Goal: Task Accomplishment & Management: Manage account settings

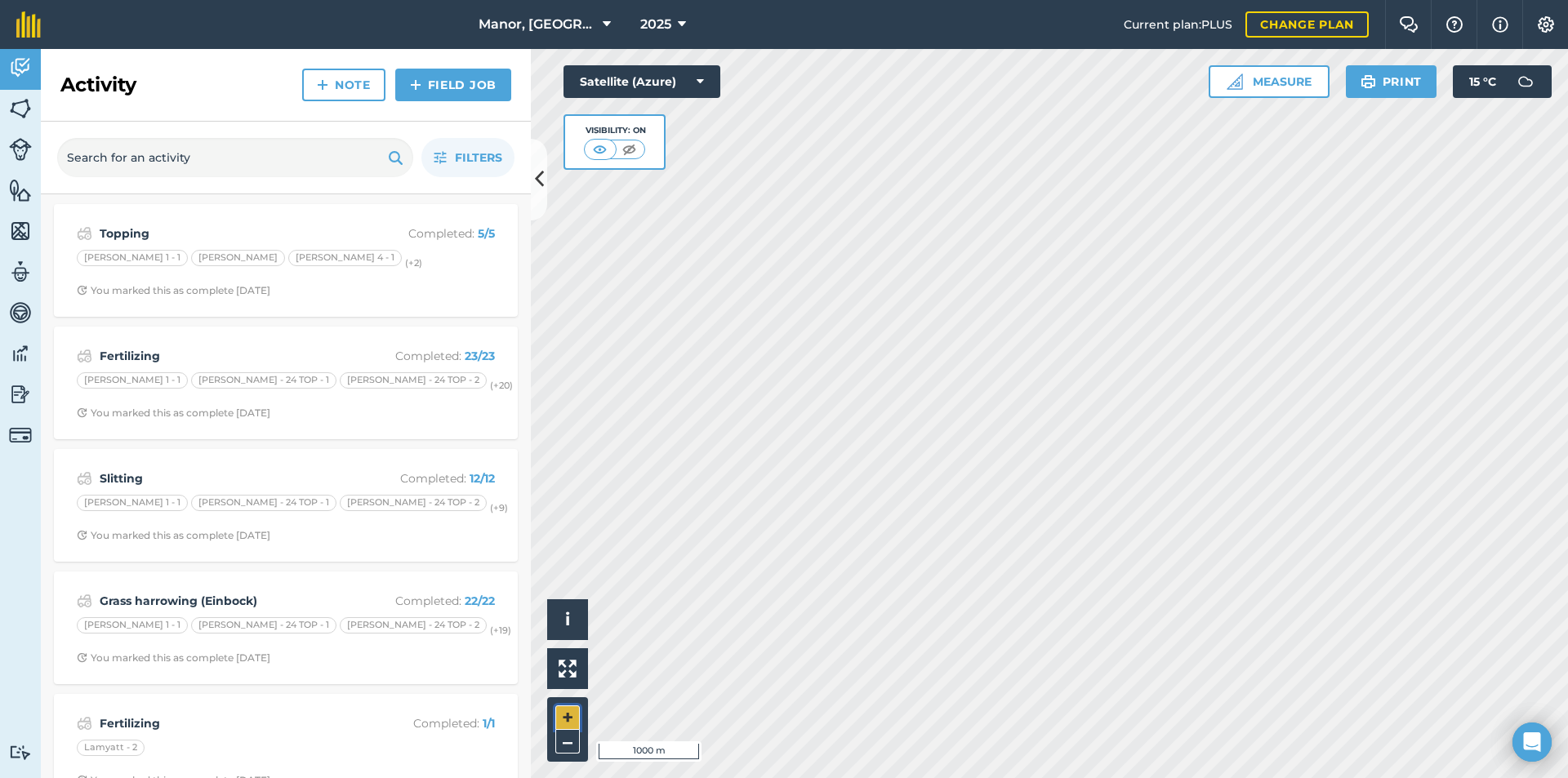
click at [569, 723] on button "+" at bounding box center [567, 717] width 24 height 24
click at [579, 654] on div "Hello i © 2025 TomTom, Microsoft 200 m + – Satellite (Azure) Visibility: On Mea…" at bounding box center [1049, 413] width 1037 height 729
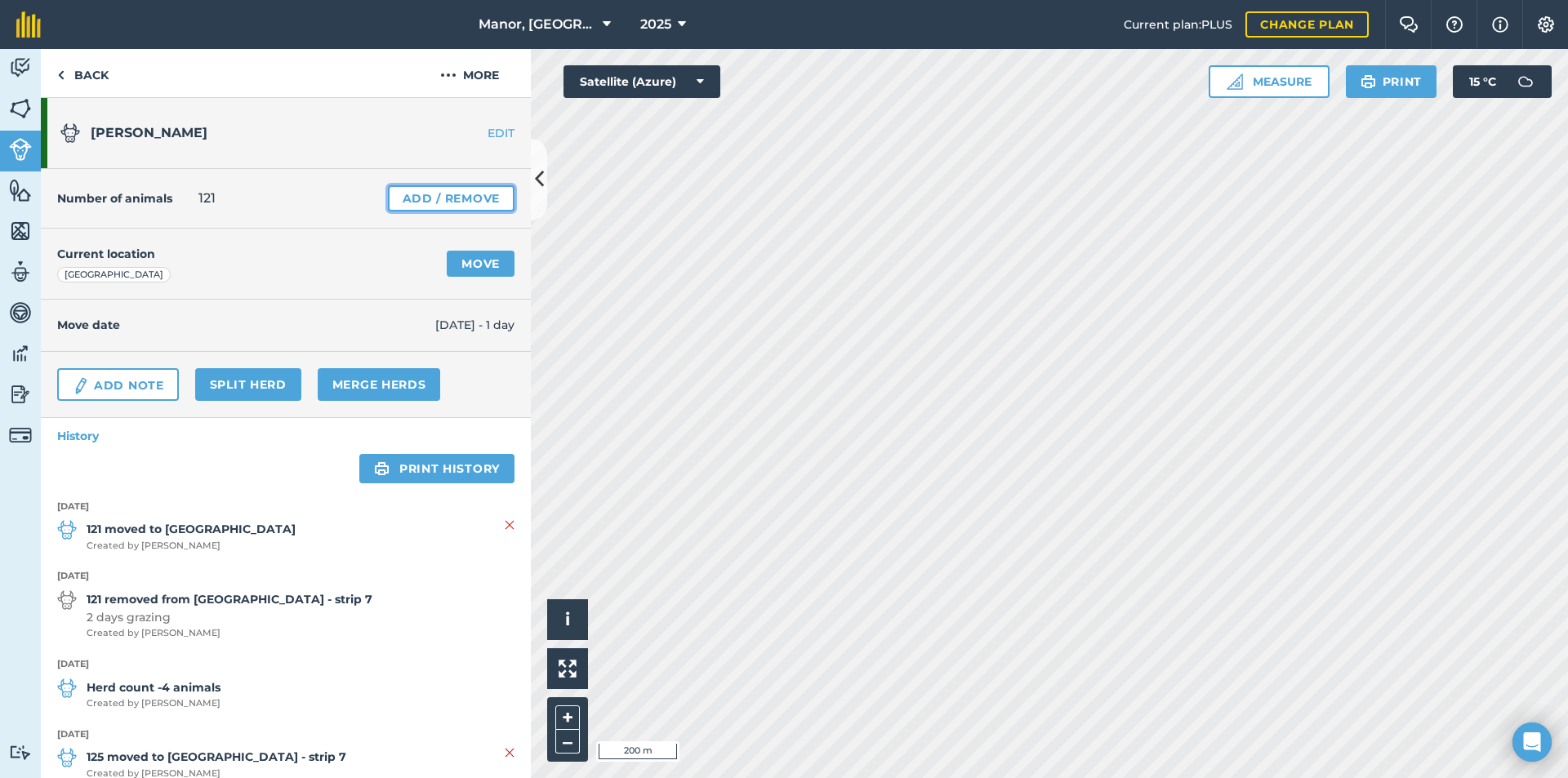
click at [452, 195] on link "Add / Remove" at bounding box center [451, 199] width 127 height 26
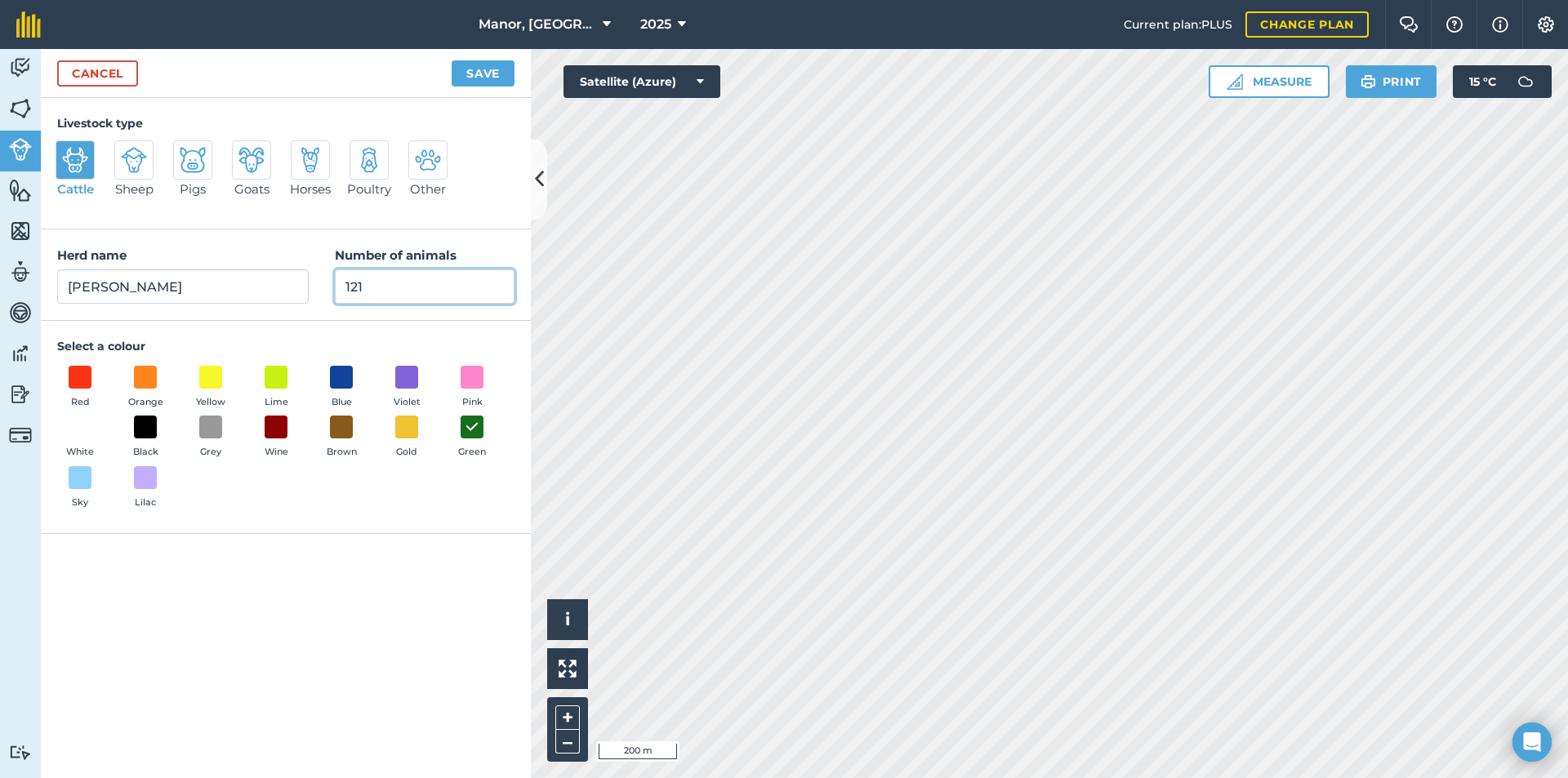
drag, startPoint x: 389, startPoint y: 283, endPoint x: 228, endPoint y: 289, distance: 161.1
click at [232, 289] on div "Herd name [PERSON_NAME] milkers Number of animals 121" at bounding box center [286, 276] width 490 height 92
type input "126"
click at [481, 71] on button "Save" at bounding box center [483, 73] width 63 height 26
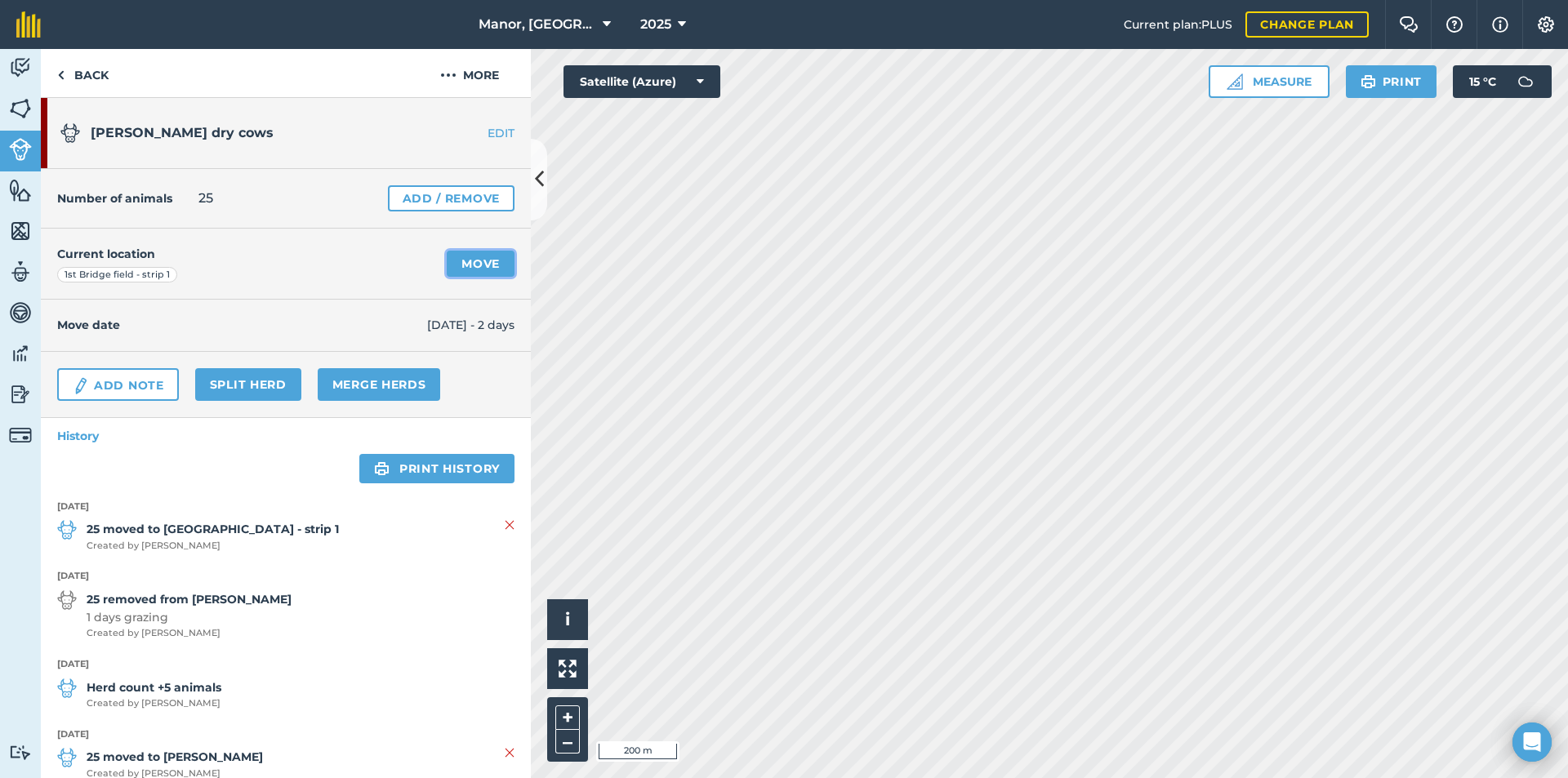
click at [464, 262] on link "Move" at bounding box center [480, 263] width 68 height 26
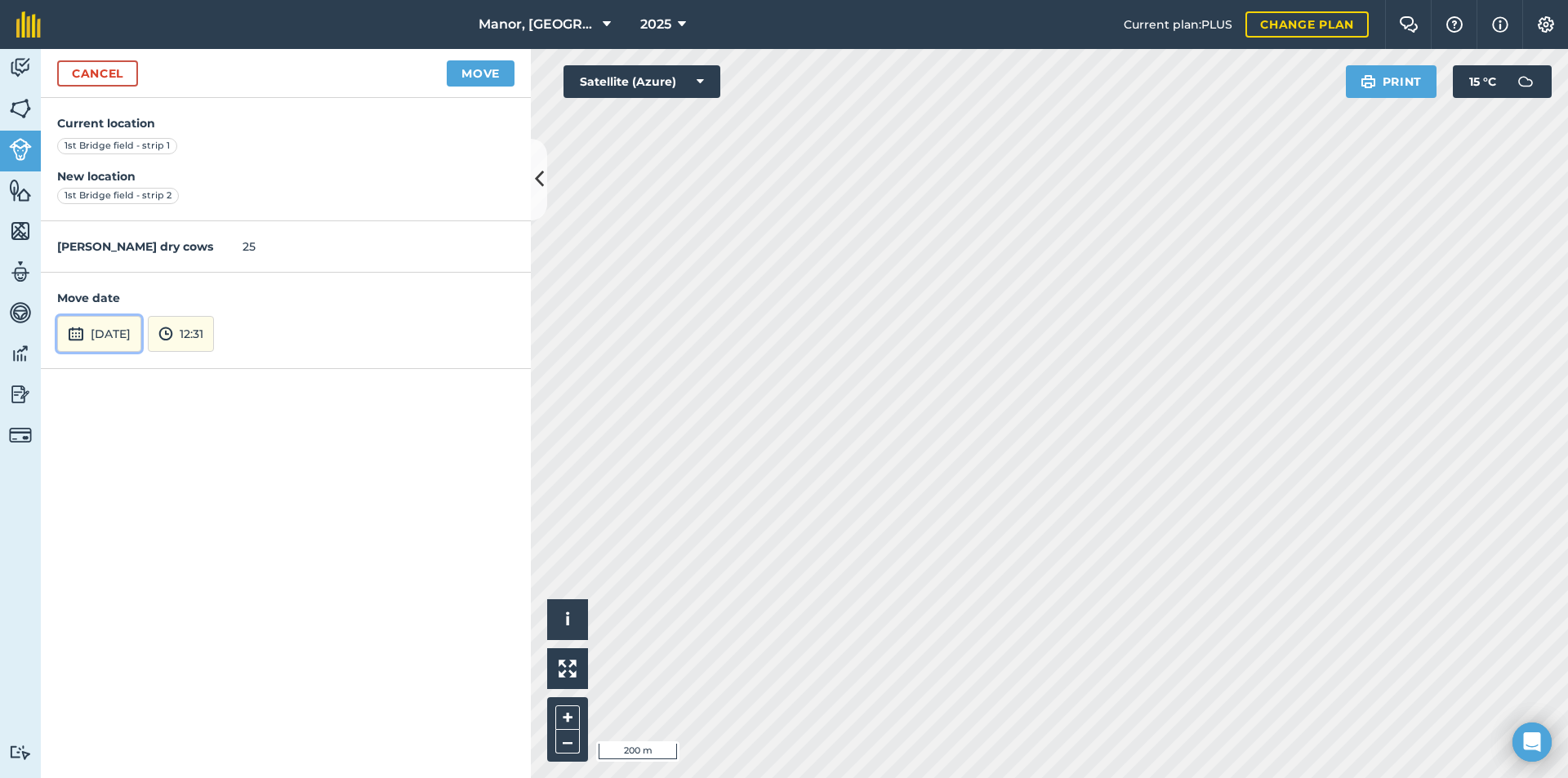
click at [142, 331] on button "[DATE]" at bounding box center [99, 334] width 84 height 36
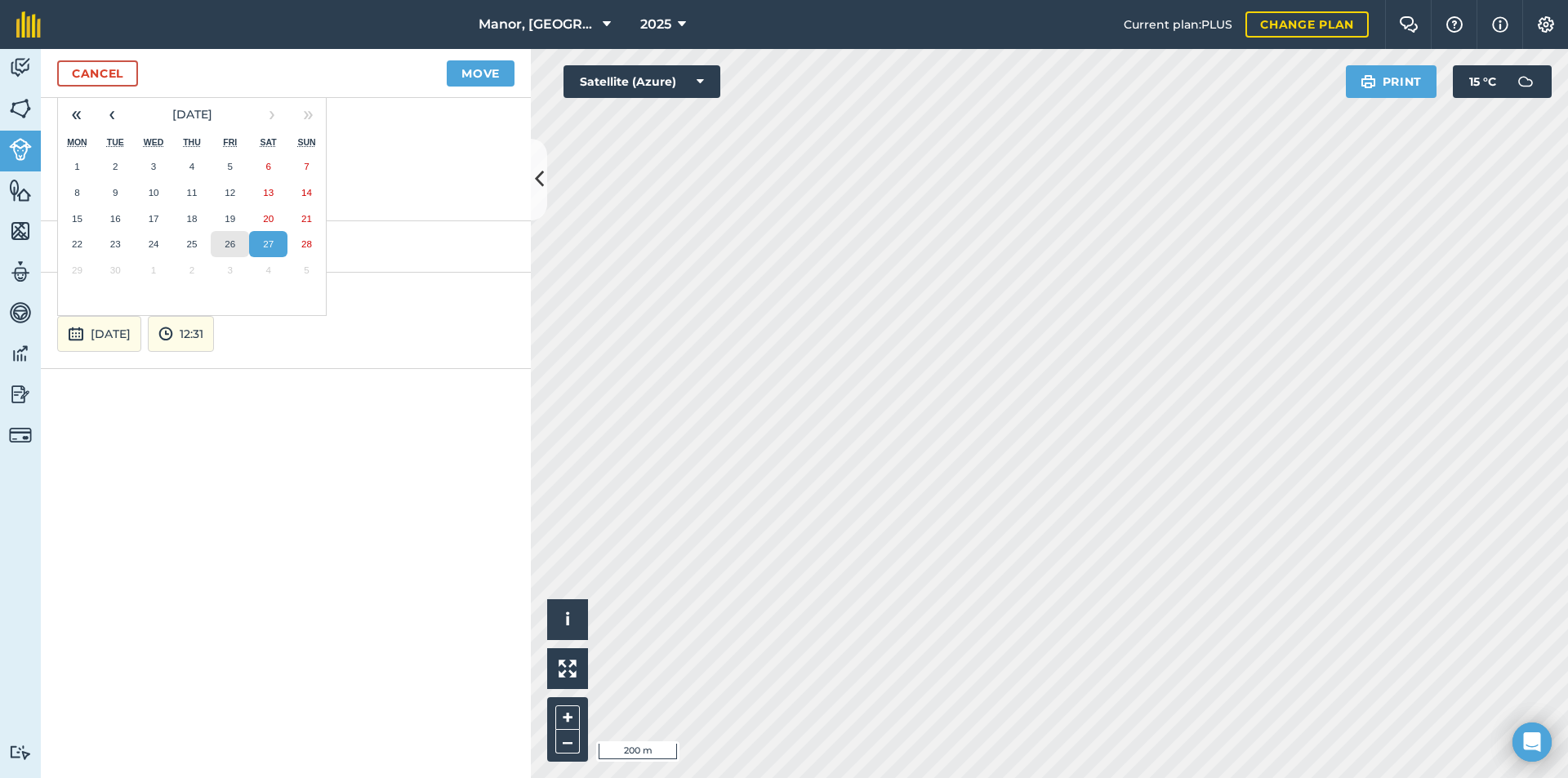
click at [231, 250] on button "26" at bounding box center [230, 244] width 38 height 26
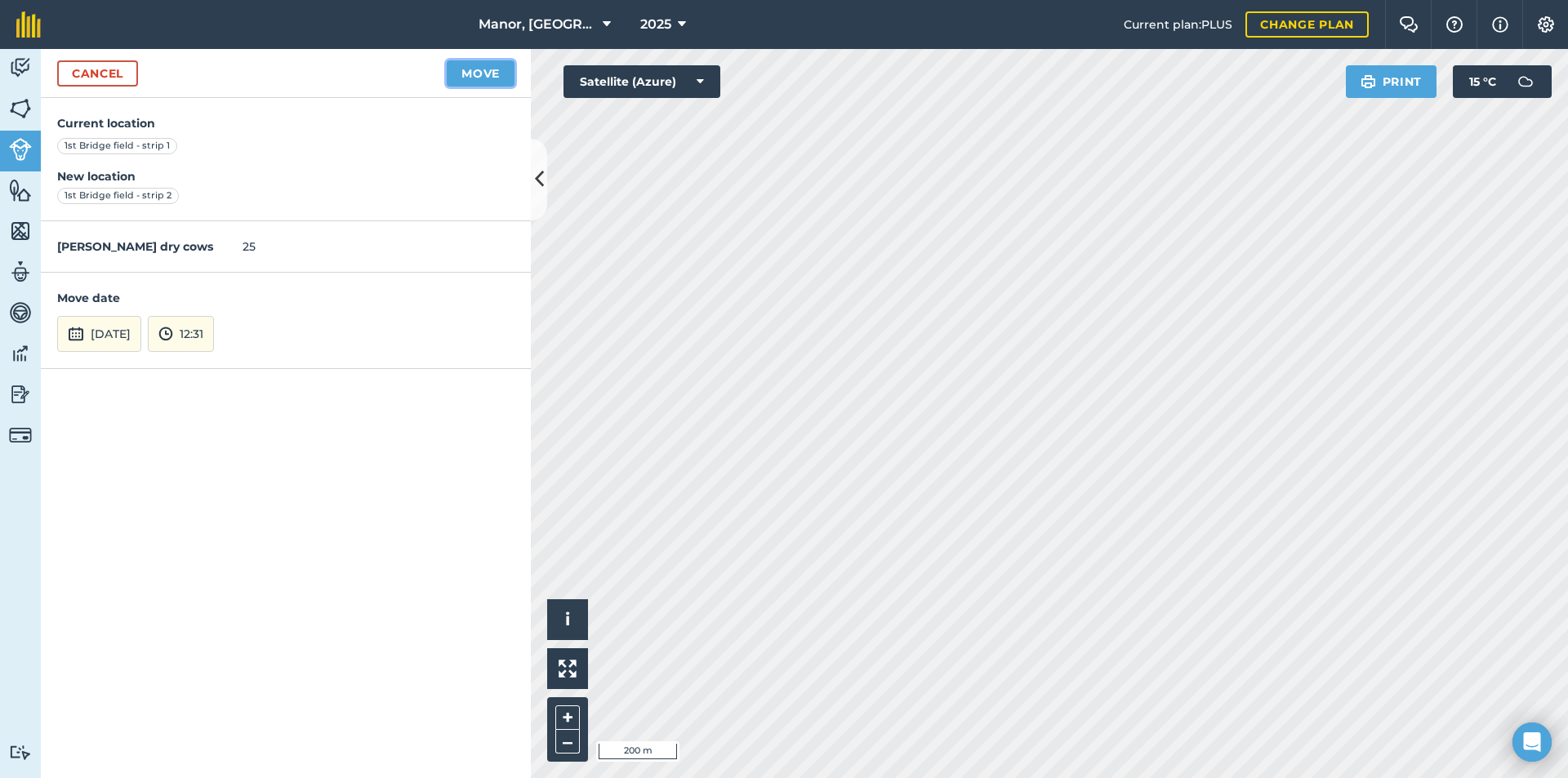
click at [484, 77] on button "Move" at bounding box center [480, 73] width 68 height 26
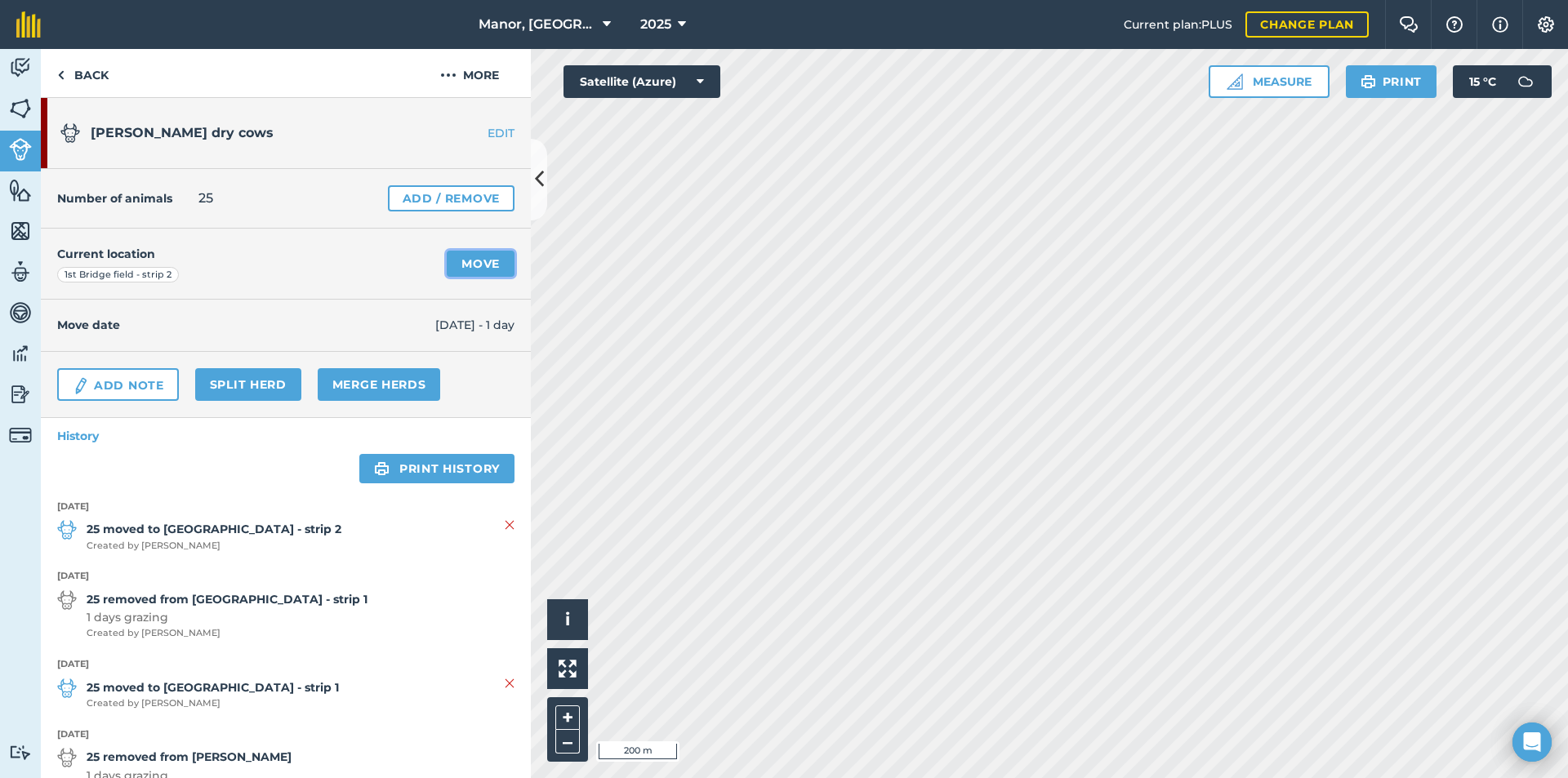
click at [465, 259] on link "Move" at bounding box center [480, 263] width 68 height 26
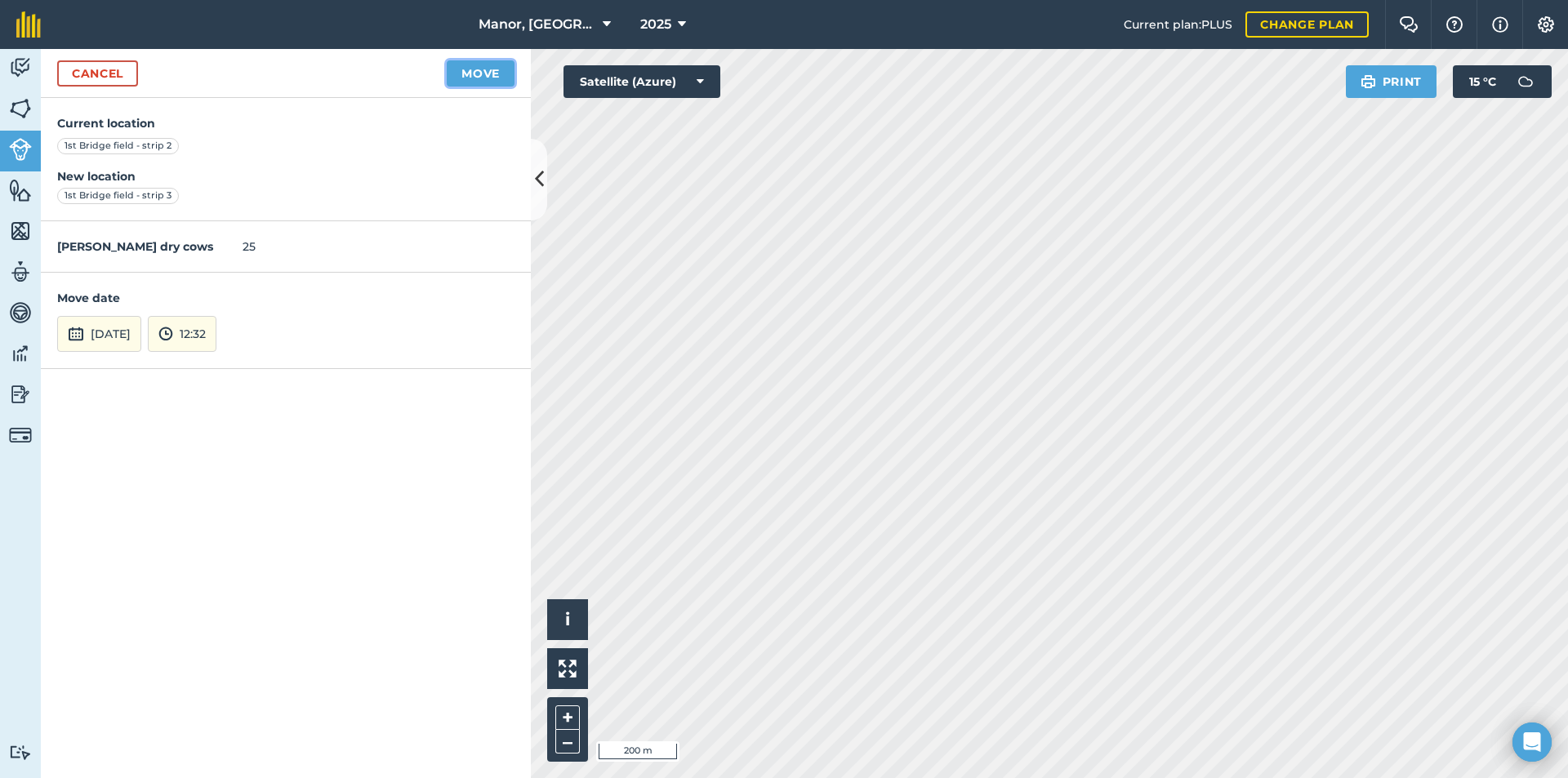
click at [462, 76] on button "Move" at bounding box center [480, 73] width 68 height 26
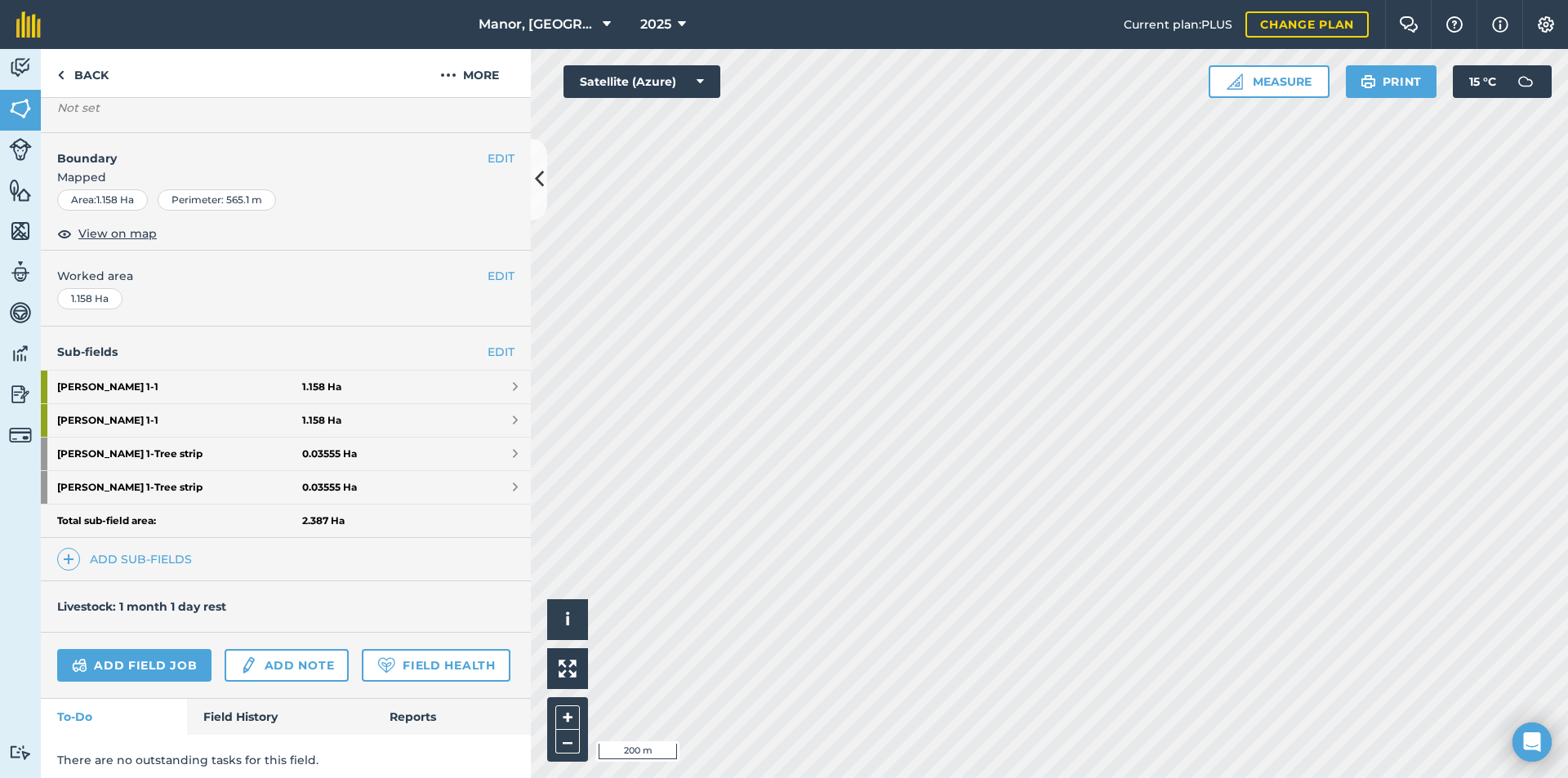
scroll to position [180, 0]
